Goal: Browse casually

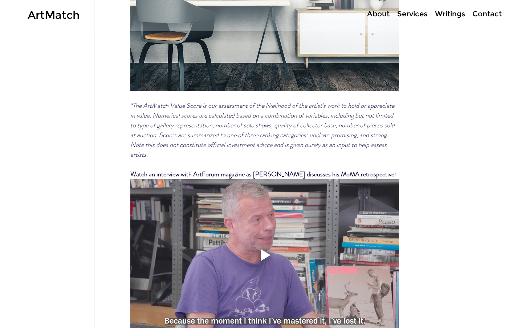
scroll to position [4300, 0]
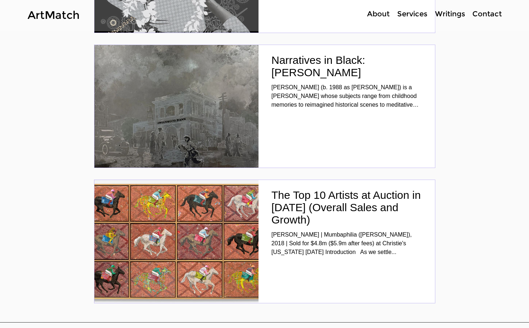
scroll to position [2413, 0]
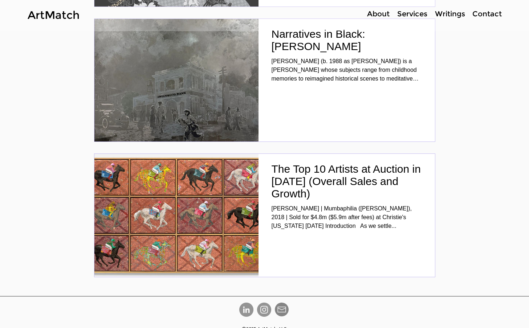
click at [182, 198] on img "Post list. Select a post to read." at bounding box center [176, 215] width 165 height 124
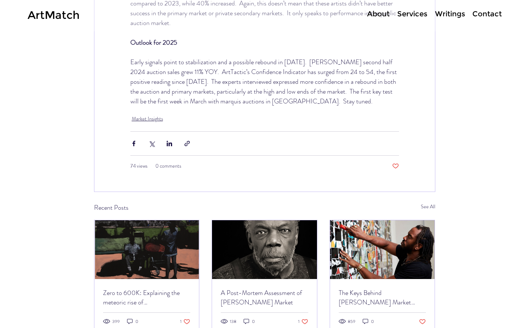
scroll to position [1647, 0]
